Goal: Find specific page/section: Find specific page/section

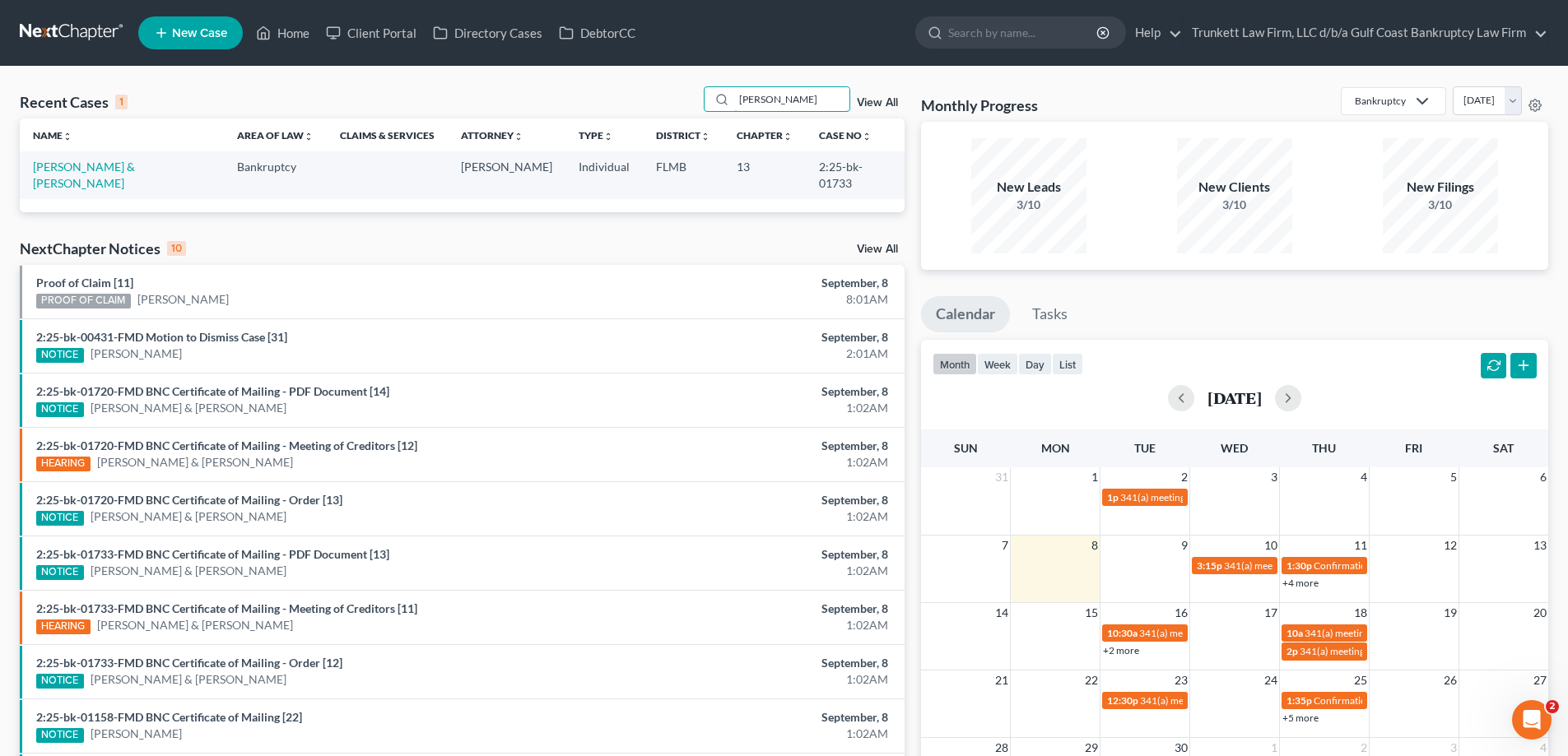
drag, startPoint x: 772, startPoint y: 96, endPoint x: 650, endPoint y: 100, distance: 122.1
click at [650, 100] on div "Recent Cases 1 [PERSON_NAME] View All" at bounding box center [462, 102] width 885 height 32
type input "german"
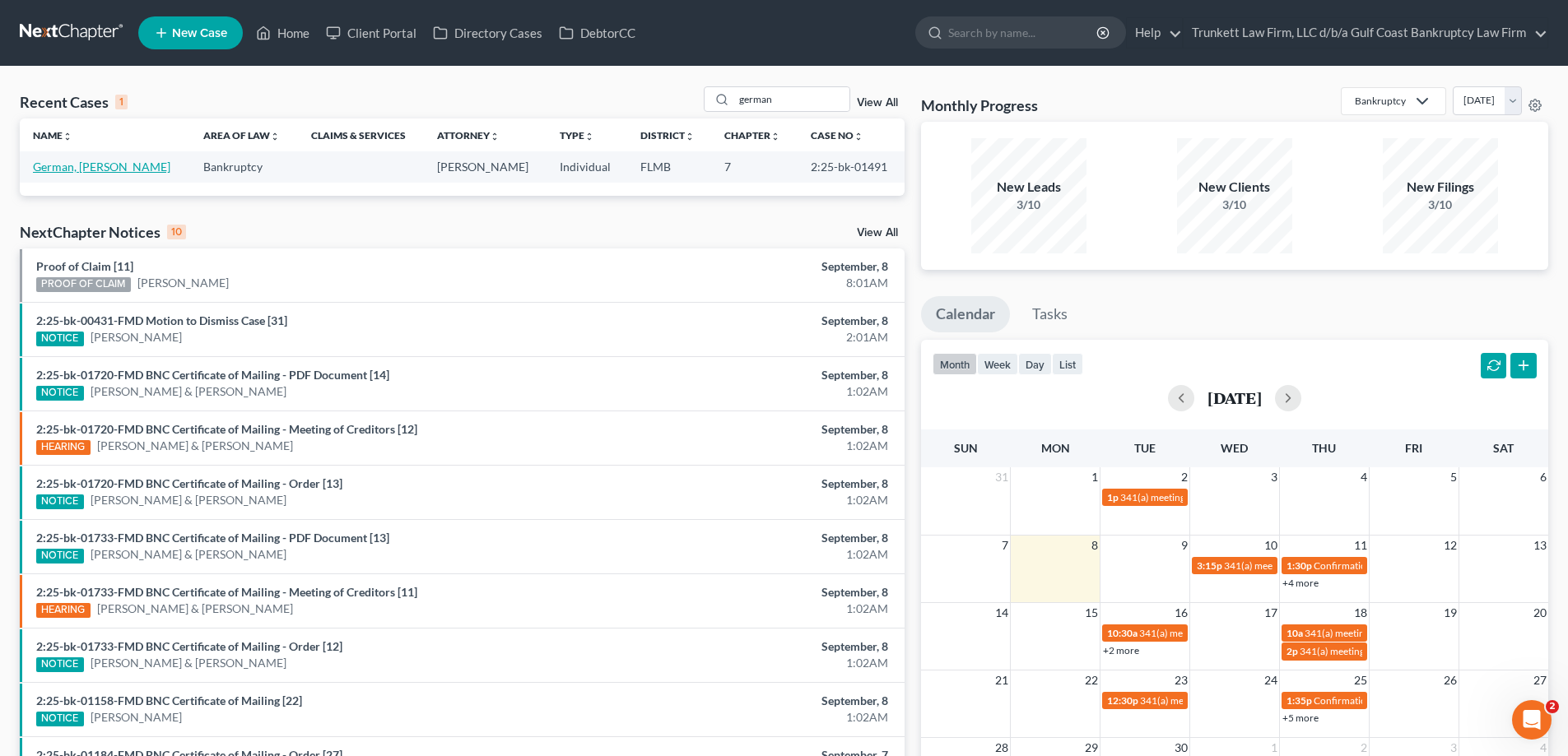
click at [101, 167] on link "German, [PERSON_NAME]" at bounding box center [101, 167] width 138 height 14
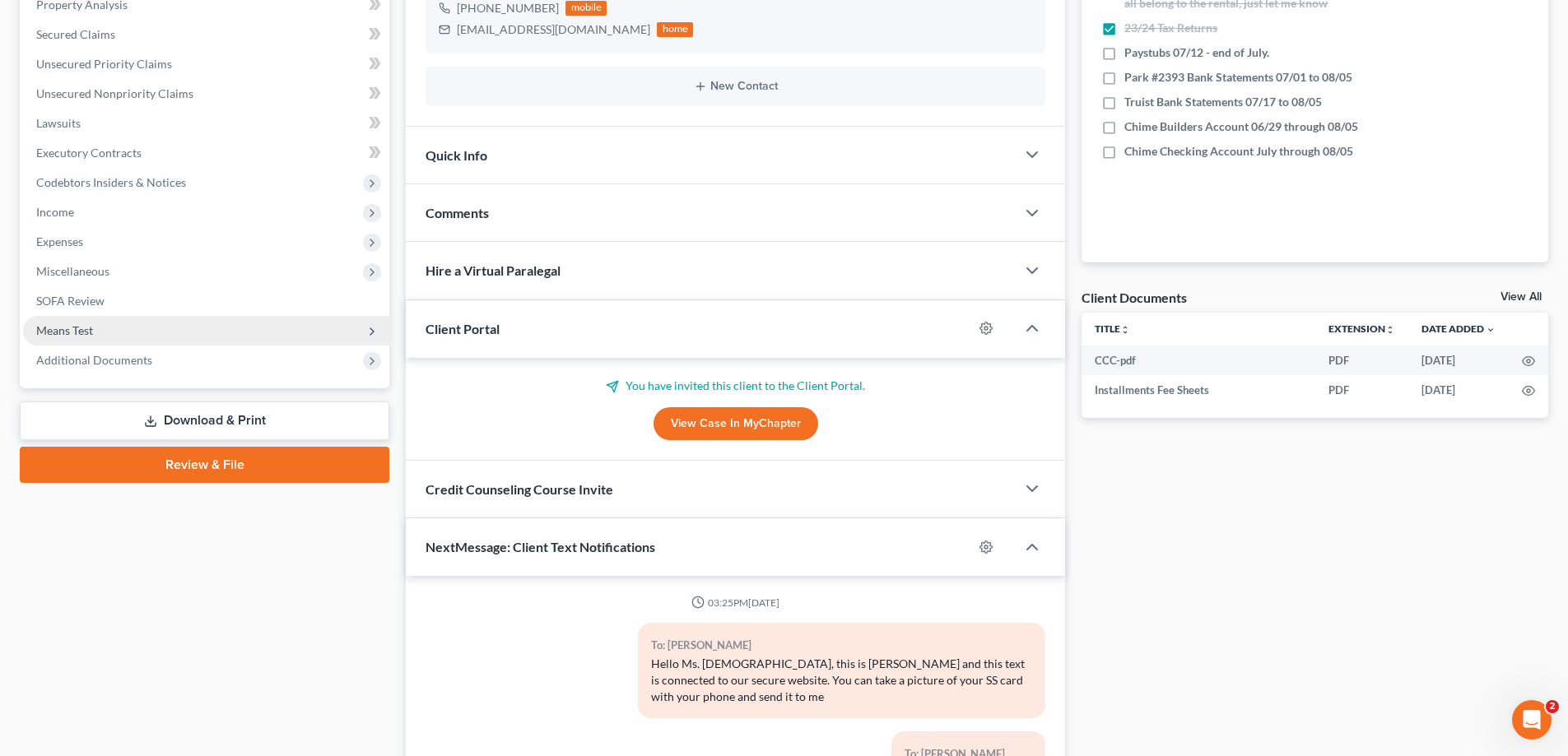
scroll to position [901, 0]
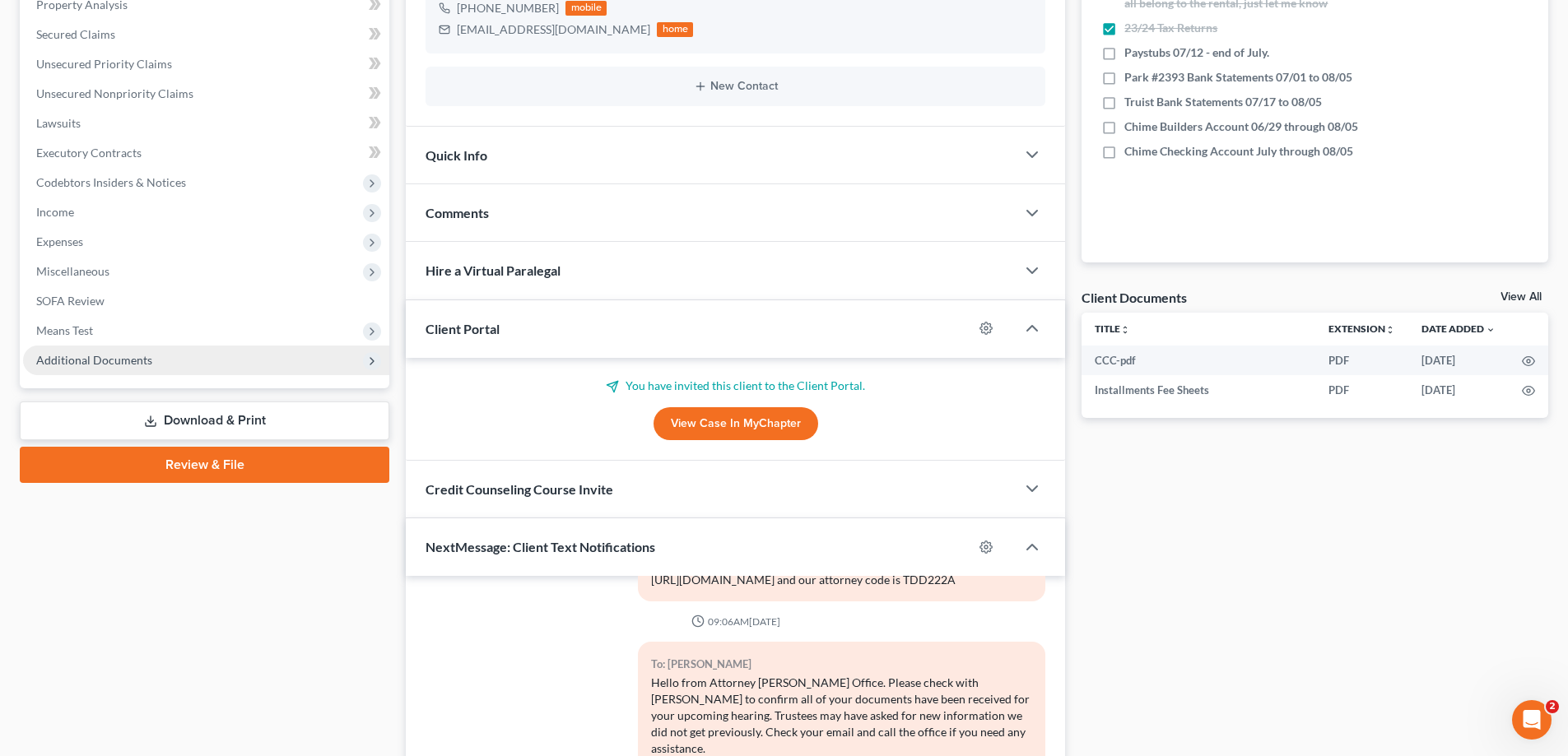
click at [128, 360] on span "Additional Documents" at bounding box center [94, 360] width 116 height 14
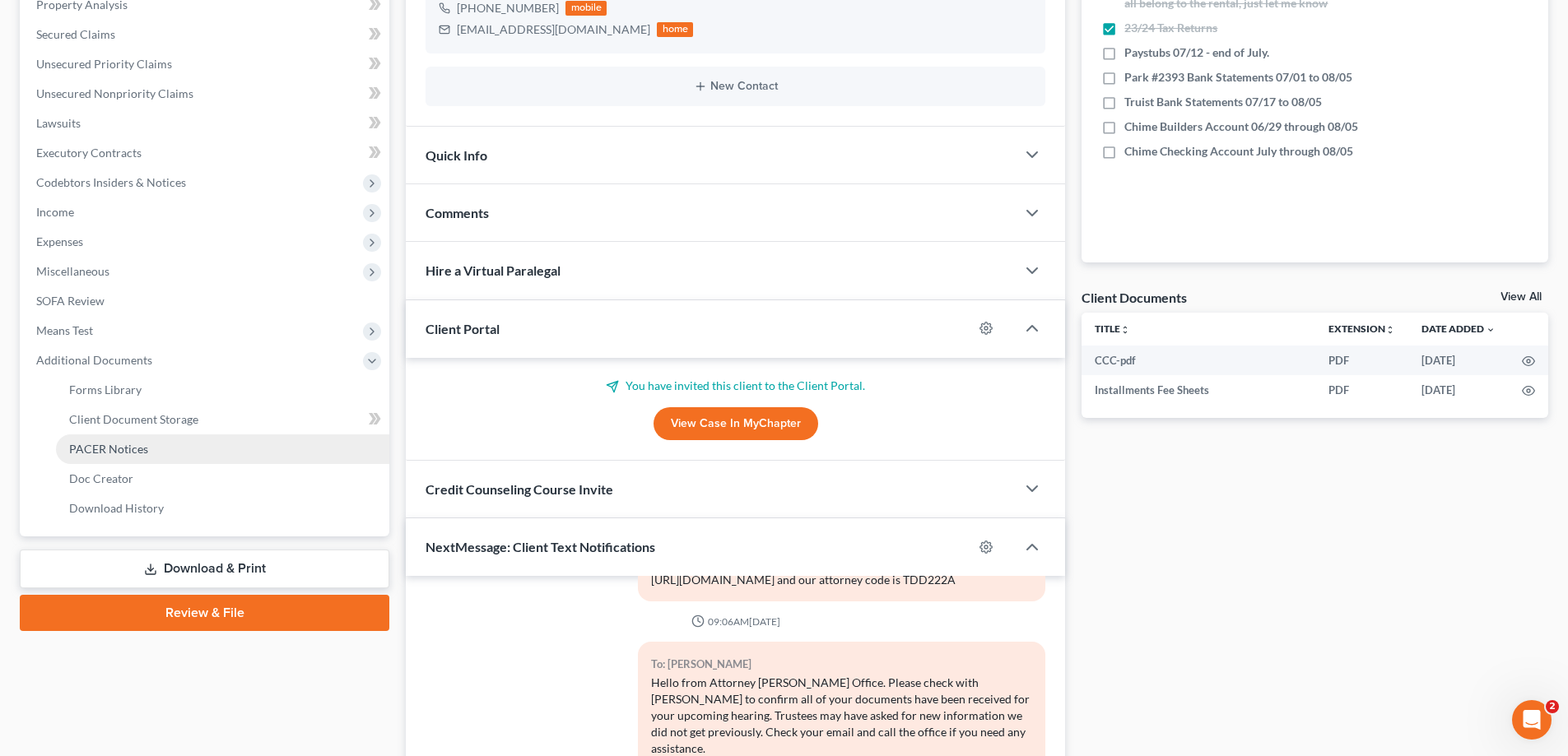
click at [129, 442] on span "PACER Notices" at bounding box center [109, 449] width 79 height 14
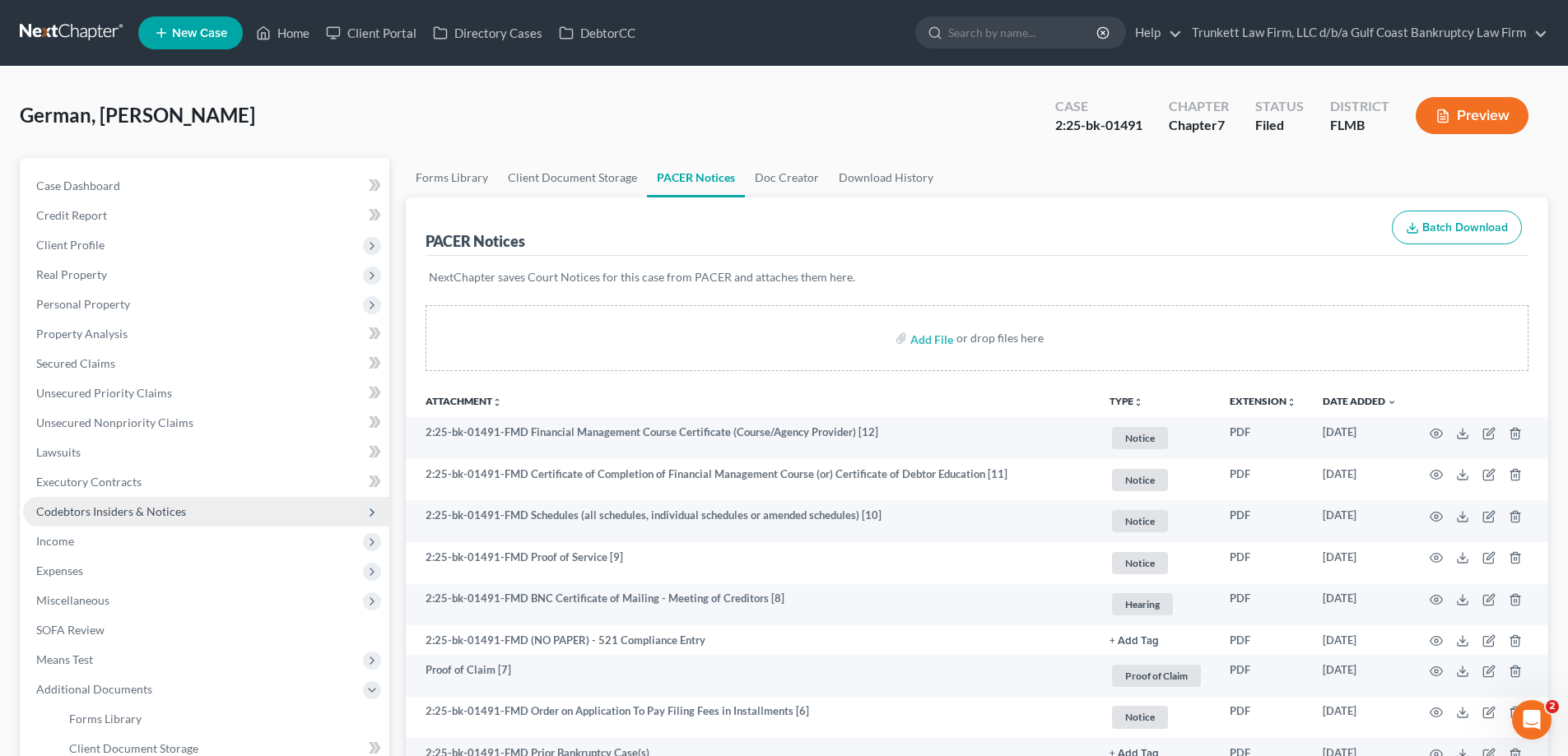
scroll to position [295, 0]
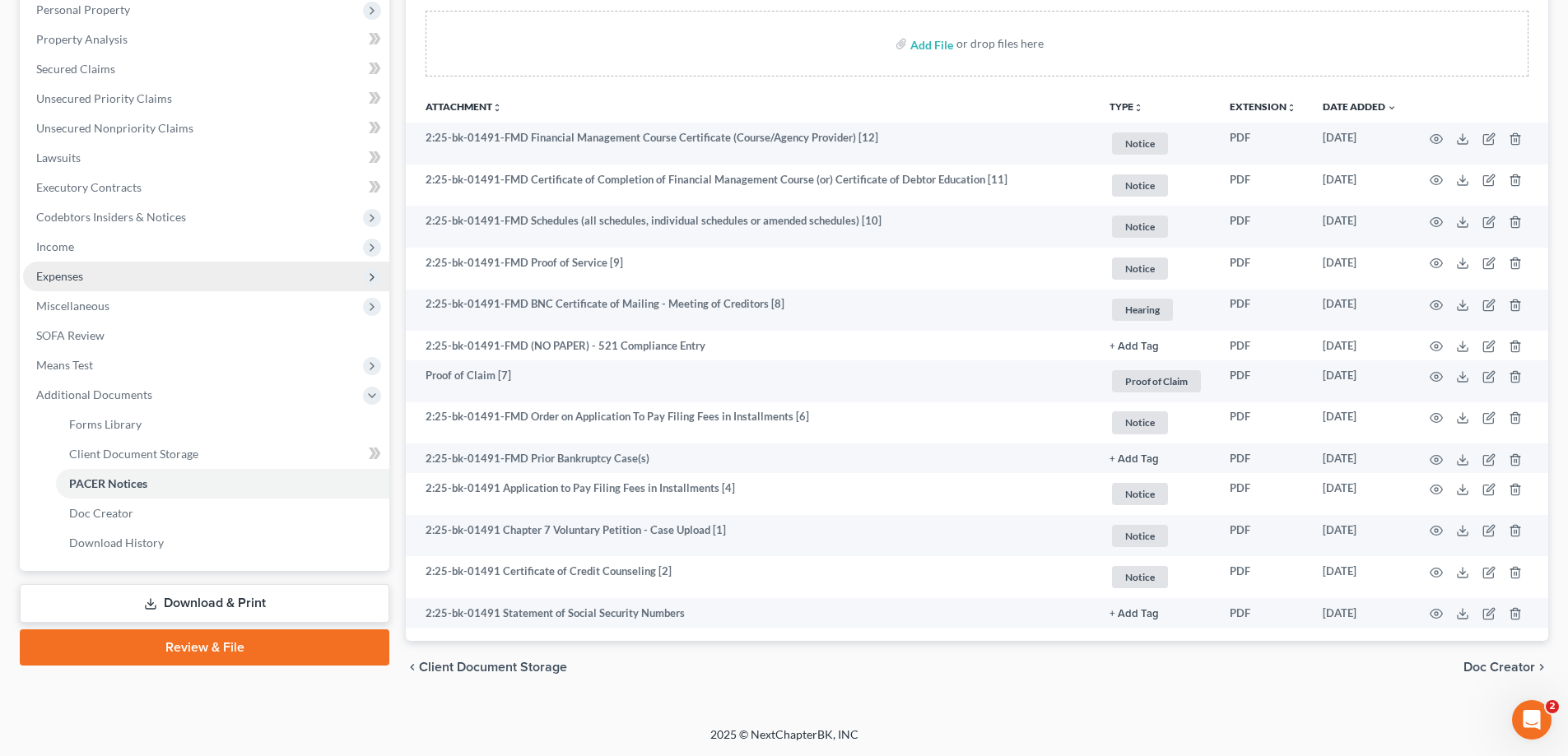
click at [94, 274] on span "Expenses" at bounding box center [206, 277] width 367 height 30
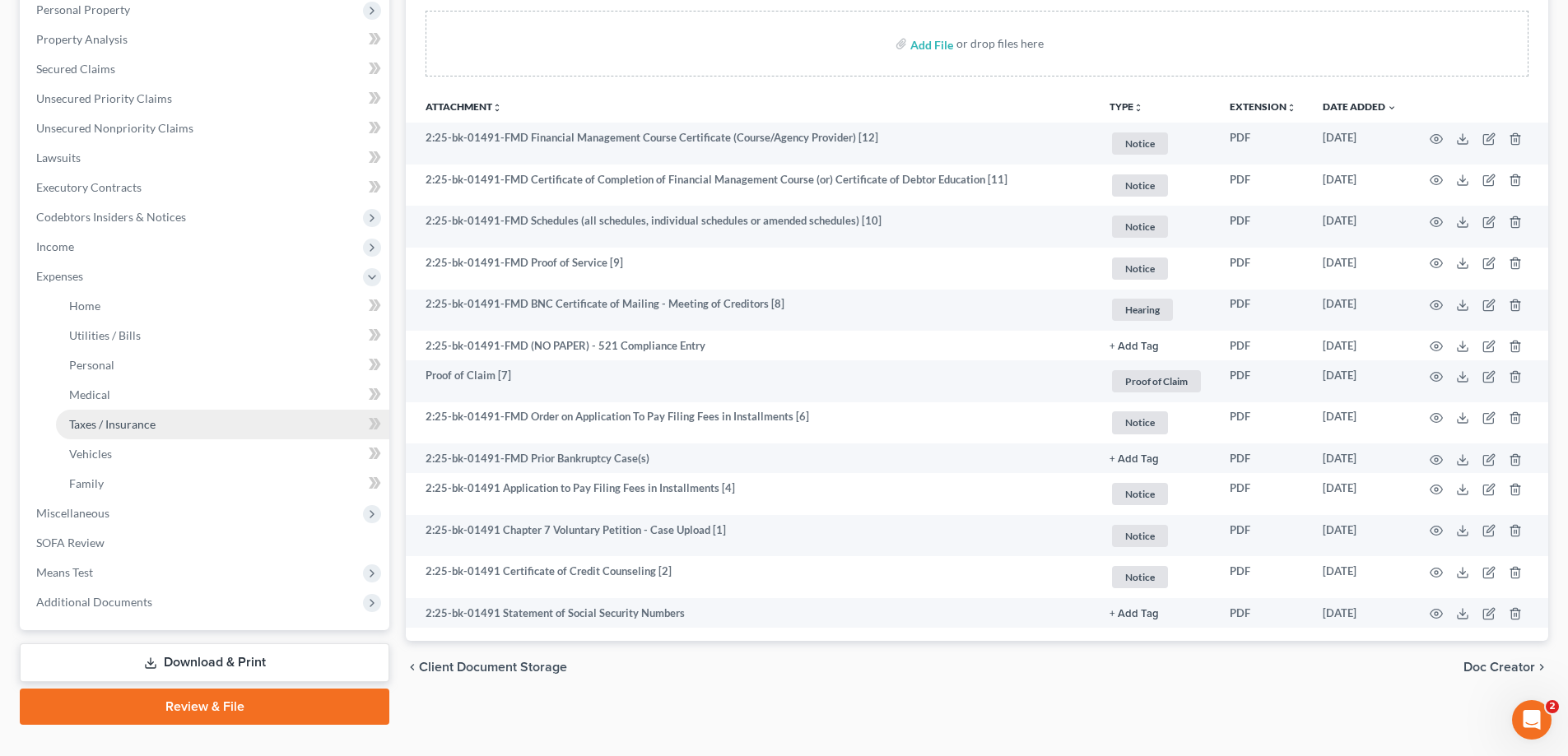
click at [118, 422] on span "Taxes / Insurance" at bounding box center [112, 424] width 86 height 14
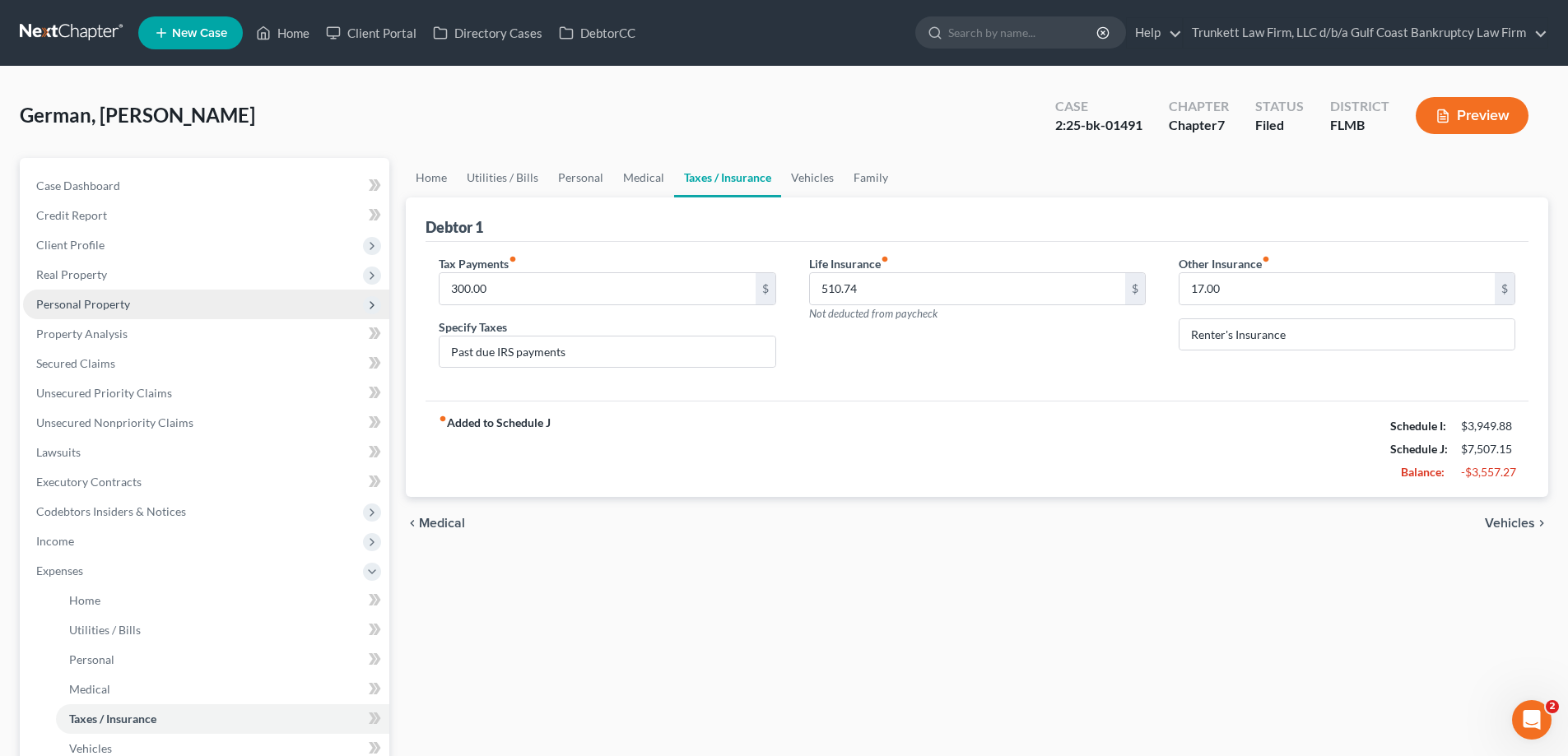
click at [106, 300] on span "Personal Property" at bounding box center [83, 304] width 94 height 14
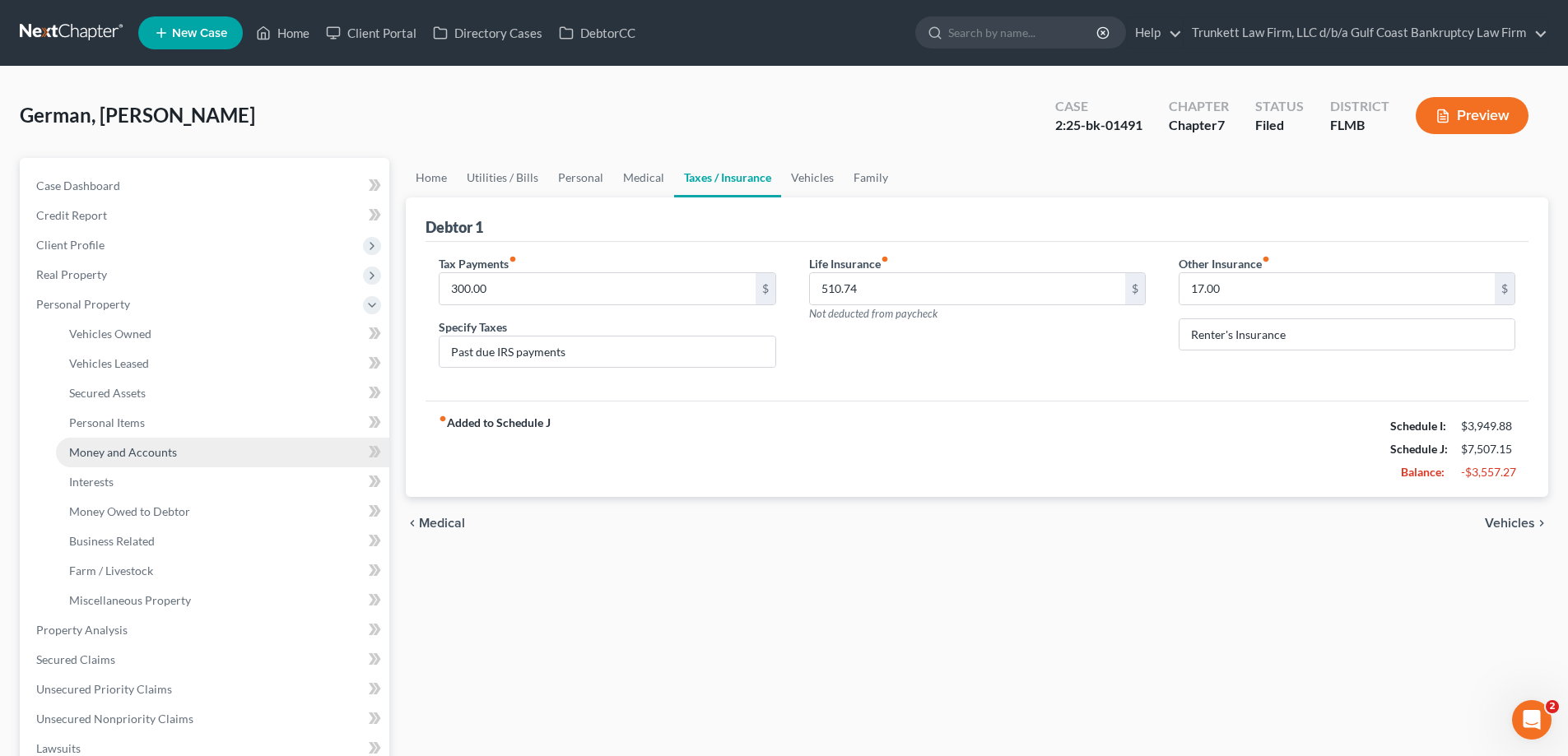
click at [132, 450] on span "Money and Accounts" at bounding box center [123, 452] width 108 height 14
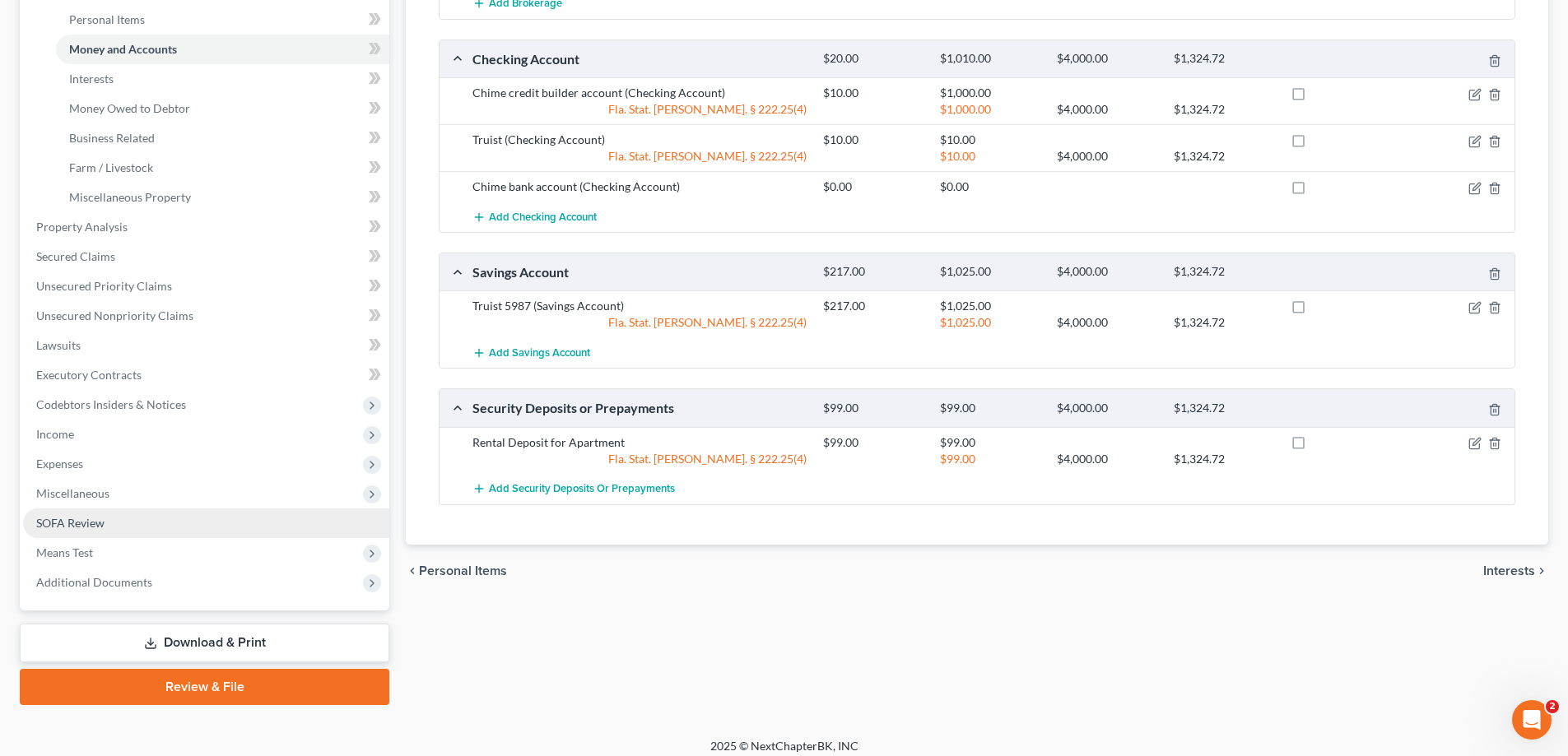
scroll to position [415, 0]
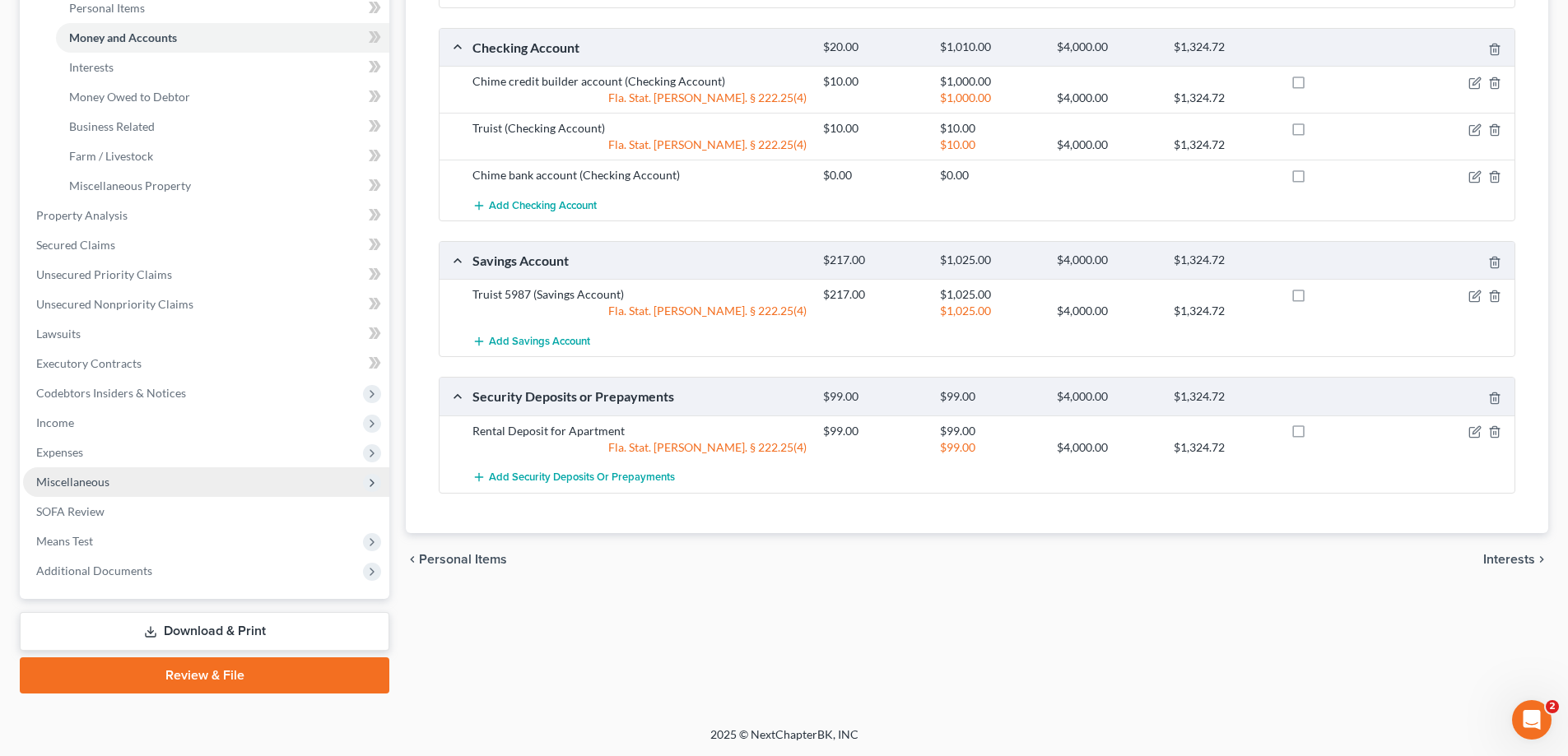
click at [85, 479] on span "Miscellaneous" at bounding box center [73, 482] width 74 height 14
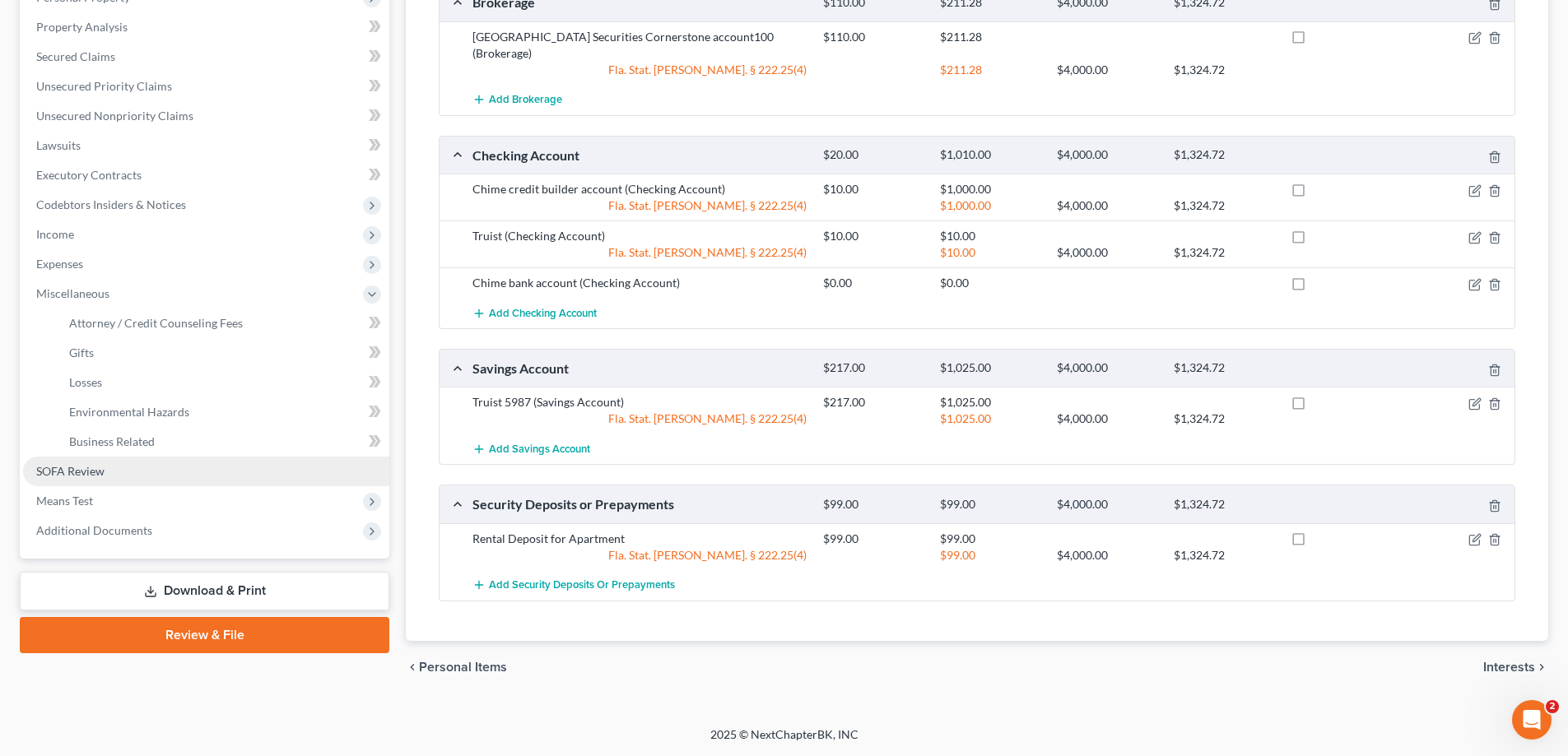
scroll to position [290, 0]
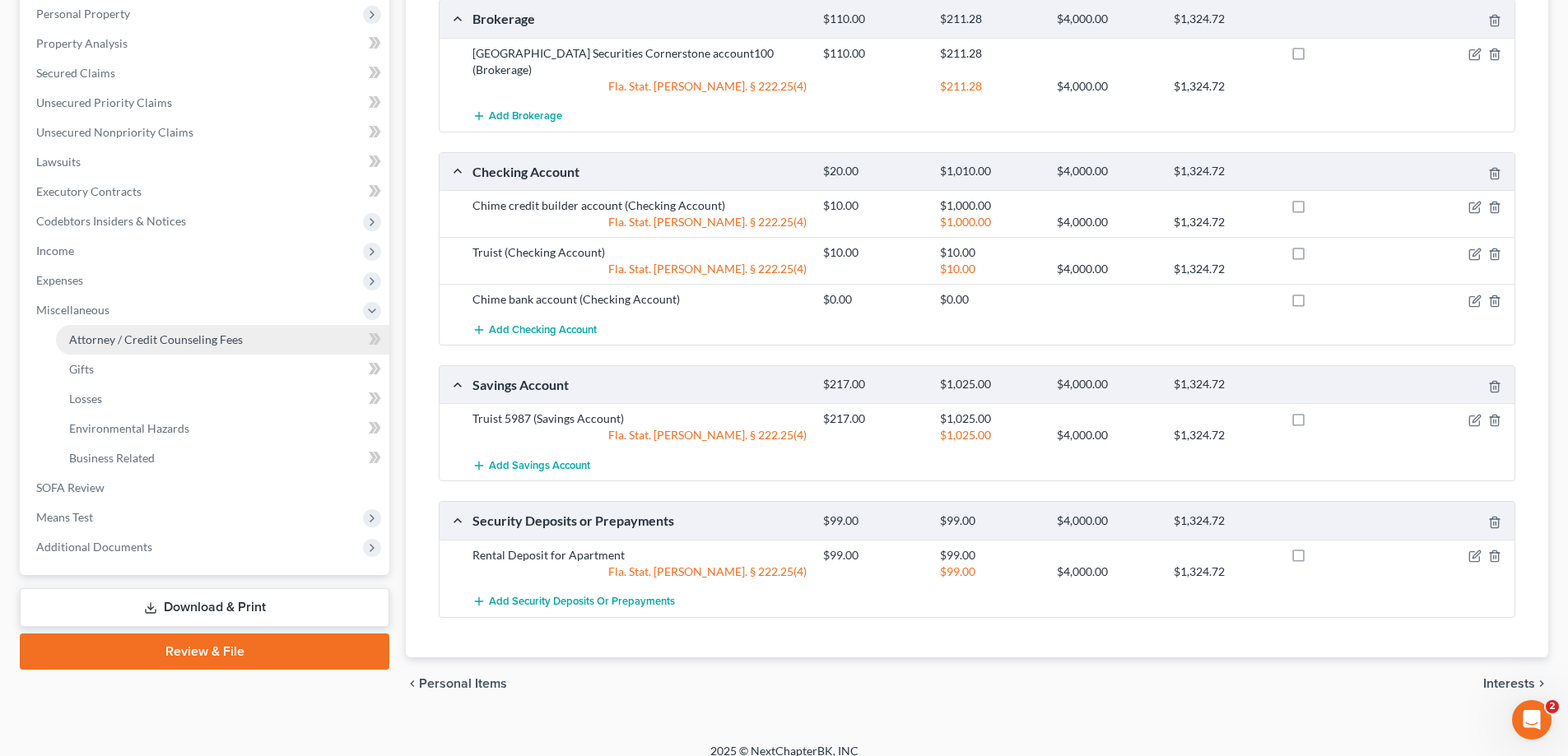
click at [191, 334] on span "Attorney / Credit Counseling Fees" at bounding box center [156, 339] width 174 height 14
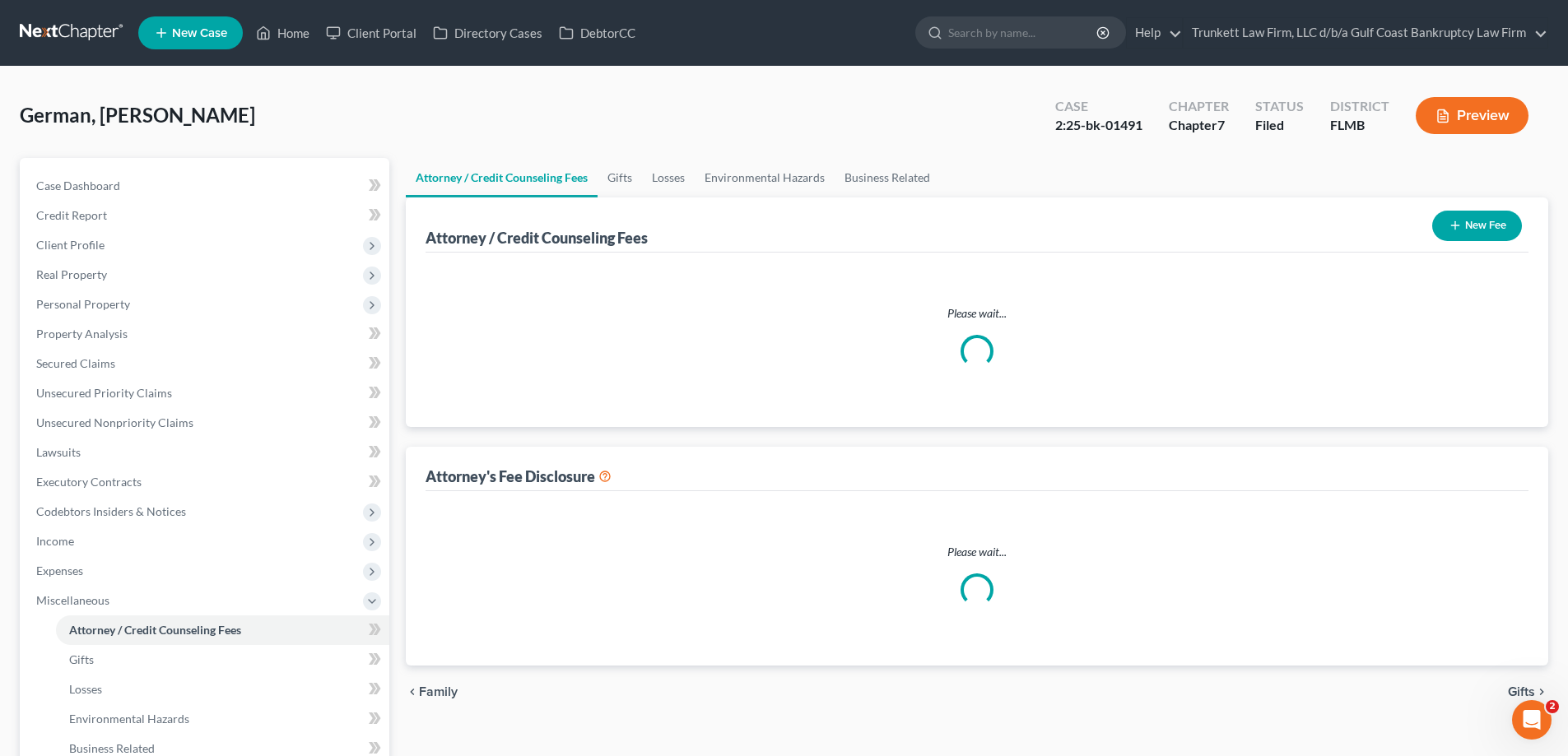
select select "0"
